Goal: Information Seeking & Learning: Compare options

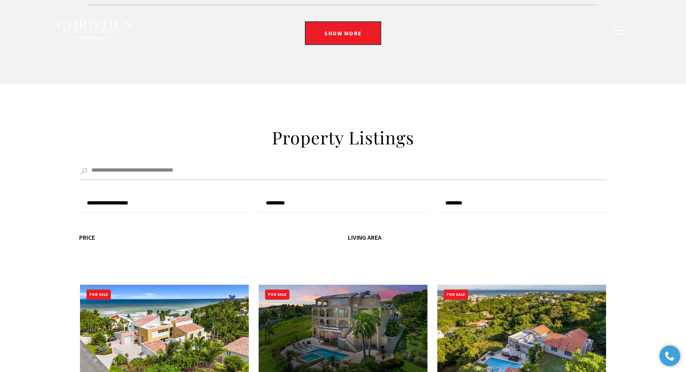
scroll to position [2255, 0]
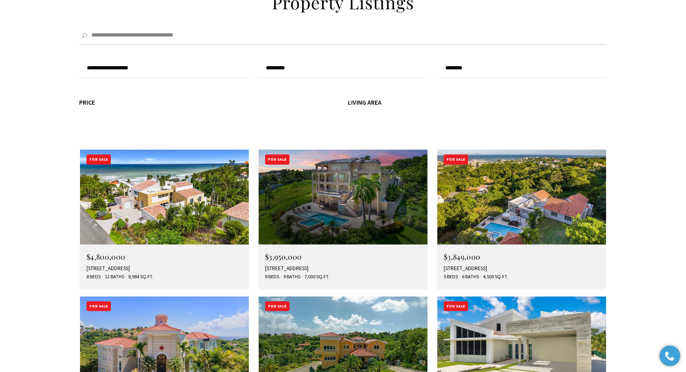
type input "**********"
type input "*********"
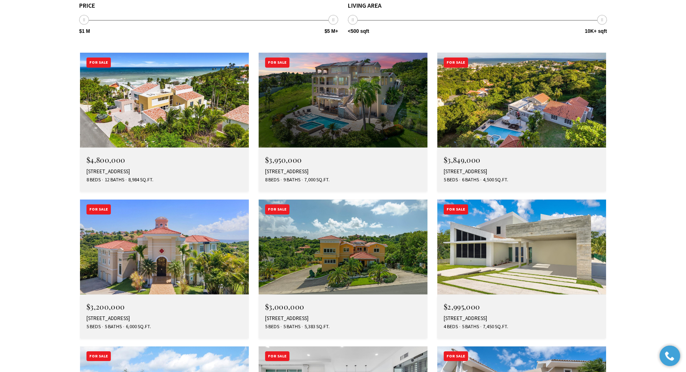
scroll to position [2436, 0]
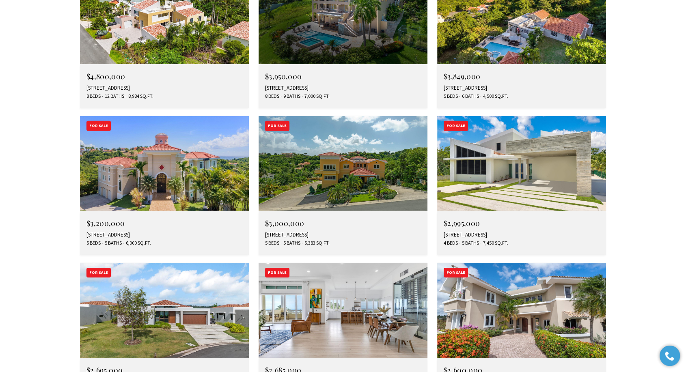
click at [633, 97] on div "**********" at bounding box center [343, 108] width 686 height 680
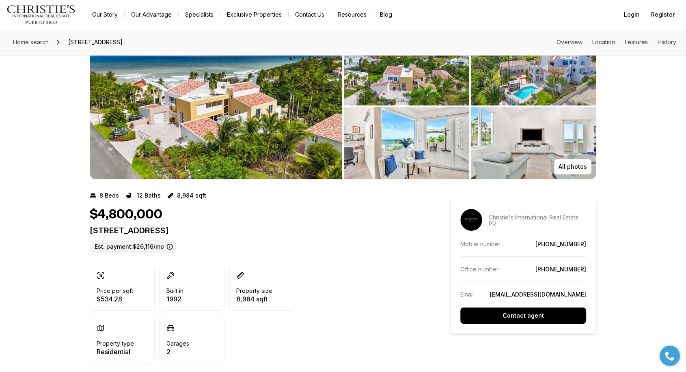
scroll to position [45, 0]
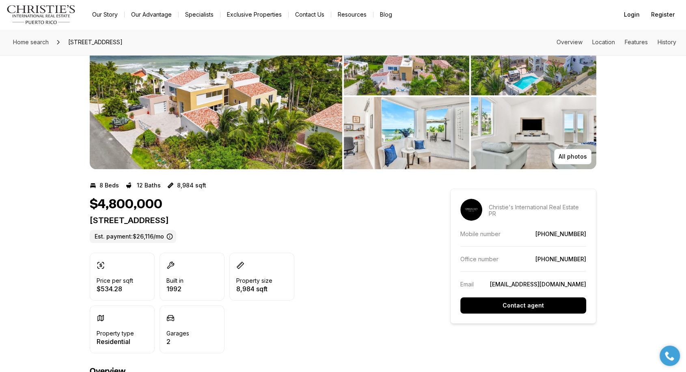
click at [188, 219] on p "44/45 HARBOUR VIEW HUMACAO PR, 00791" at bounding box center [255, 221] width 331 height 10
copy p "44/45 HARBOUR VIEW HUMACAO PR, 00791"
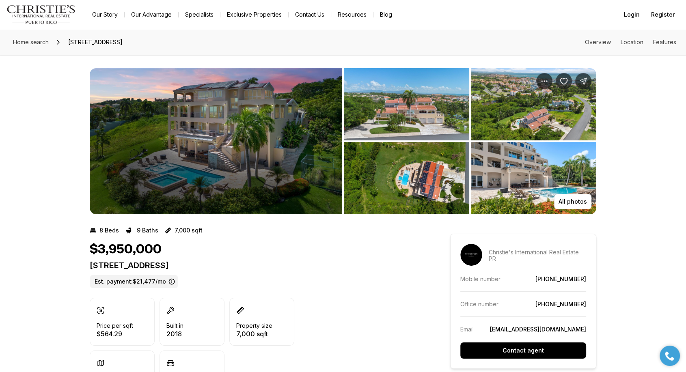
click at [209, 270] on p "22 PORT ROAD HUMACAO PR, 00791" at bounding box center [255, 266] width 331 height 10
copy p "22 PORT ROAD HUMACAO PR, 00791"
click at [628, 100] on div "All photos" at bounding box center [343, 134] width 686 height 159
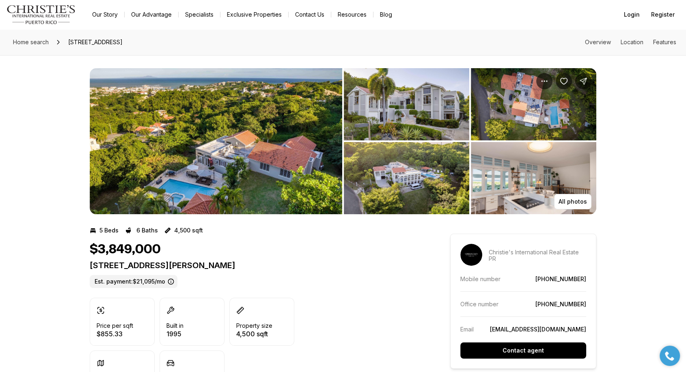
click at [226, 270] on div "23 HARBOUR LIGHTS DR HUMACAO PR, 00791 Est. payment: $21,095/mo" at bounding box center [255, 275] width 331 height 28
click at [230, 265] on p "23 HARBOUR LIGHTS DR HUMACAO PR, 00791" at bounding box center [255, 266] width 331 height 10
copy p "23 HARBOUR LIGHTS DR HUMACAO PR, 00791"
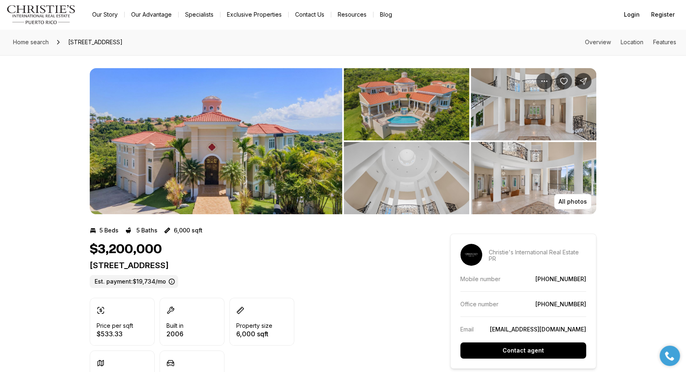
click at [235, 265] on p "[STREET_ADDRESS]" at bounding box center [255, 266] width 331 height 10
copy p "[STREET_ADDRESS]"
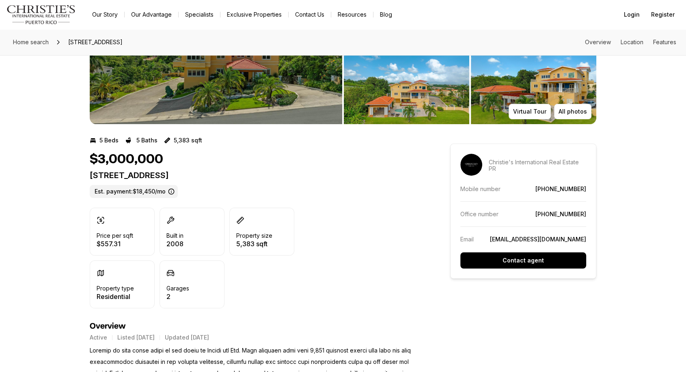
click at [208, 170] on p "29 PORT RD HUMACAO PR, 00791" at bounding box center [255, 175] width 331 height 10
copy p "29 PORT RD HUMACAO PR, 00791"
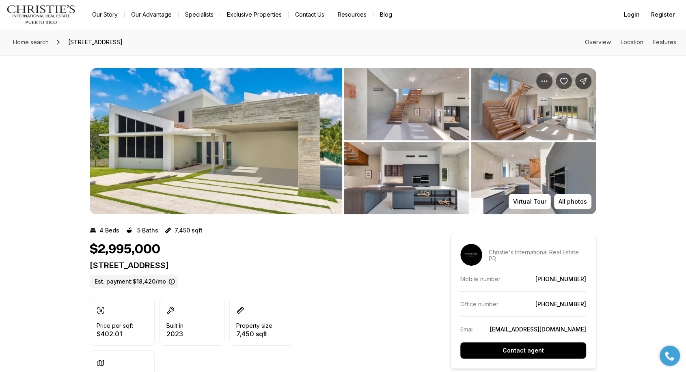
click at [199, 265] on p "[STREET_ADDRESS]" at bounding box center [255, 266] width 331 height 10
copy p "[STREET_ADDRESS]"
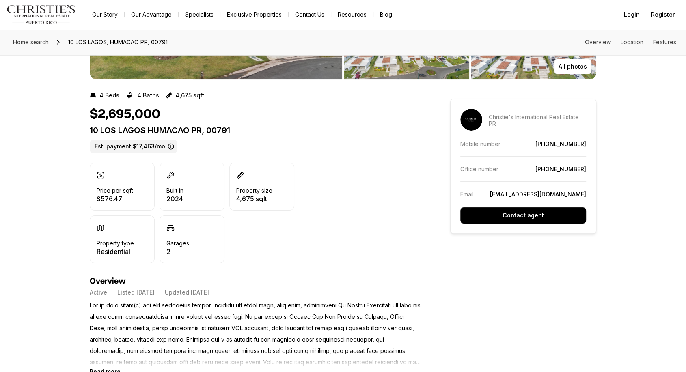
click at [208, 131] on p "10 LOS LAGOS HUMACAO PR, 00791" at bounding box center [255, 130] width 331 height 10
copy p "10 LOS LAGOS HUMACAO PR, 00791"
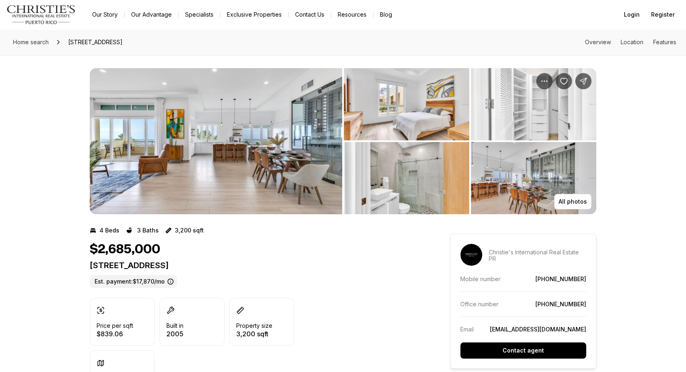
click at [193, 272] on div "100 OCEAN DRIVE #452 HUMACAO PR, 00791 Est. payment: $17,870/mo" at bounding box center [255, 275] width 331 height 28
click at [196, 269] on p "100 OCEAN DRIVE #452 HUMACAO PR, 00791" at bounding box center [255, 266] width 331 height 10
copy p "100 OCEAN DRIVE #452 HUMACAO PR, 00791"
